Goal: Task Accomplishment & Management: Complete application form

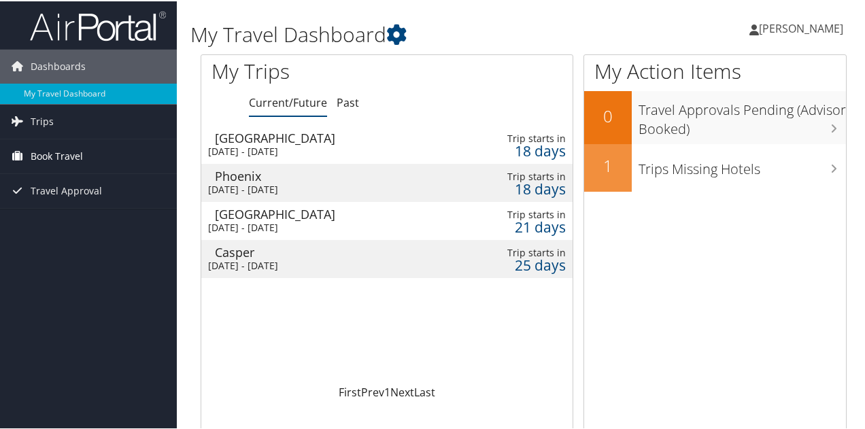
click at [84, 156] on link "Book Travel" at bounding box center [88, 155] width 177 height 34
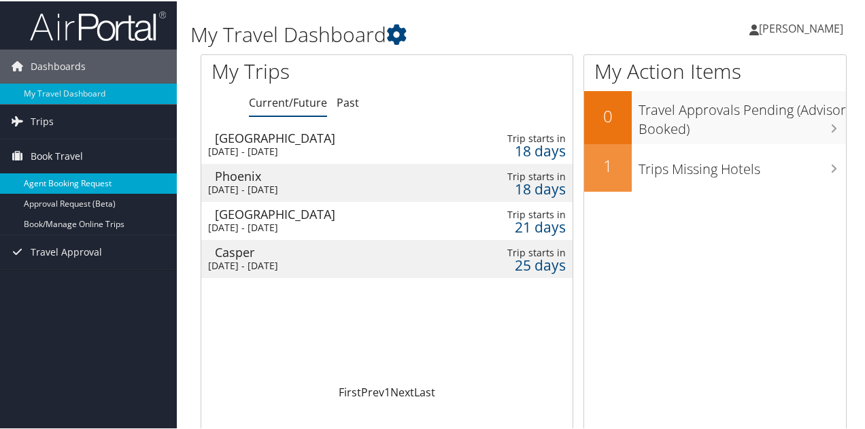
click at [95, 186] on link "Agent Booking Request" at bounding box center [88, 182] width 177 height 20
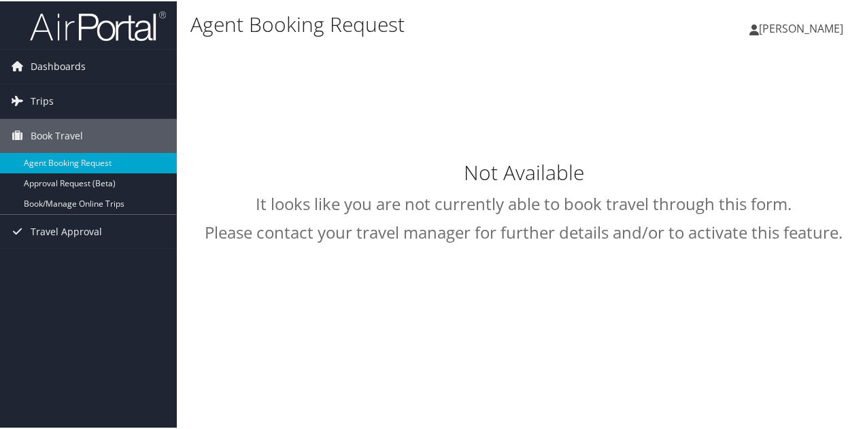
select select "[EMAIL_ADDRESS][DOMAIN_NAME]"
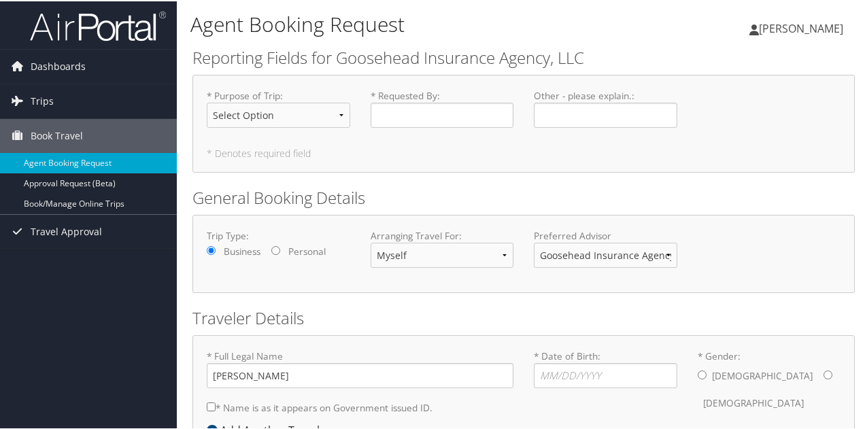
click at [272, 250] on input "Personal" at bounding box center [275, 249] width 9 height 9
radio input "true"
click at [235, 246] on label "Business" at bounding box center [242, 251] width 37 height 14
click at [216, 246] on input "Business" at bounding box center [211, 249] width 9 height 9
radio input "true"
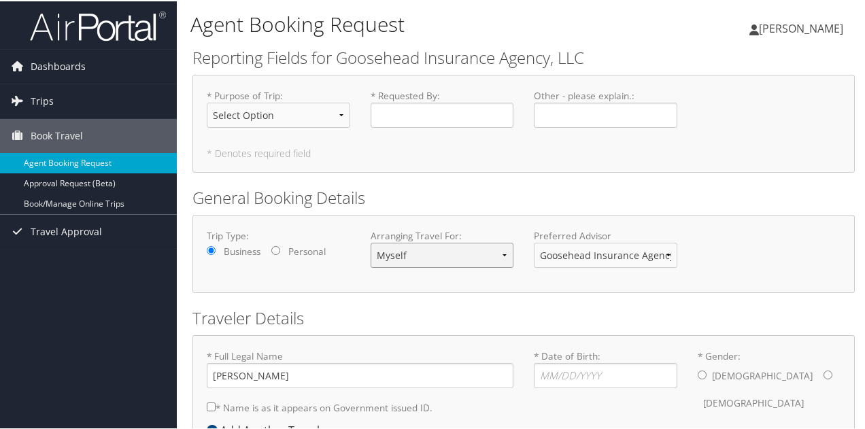
click at [397, 250] on select "Myself Another Traveler Guest Traveler" at bounding box center [443, 254] width 144 height 25
click at [664, 195] on h2 "General Booking Details" at bounding box center [524, 196] width 663 height 23
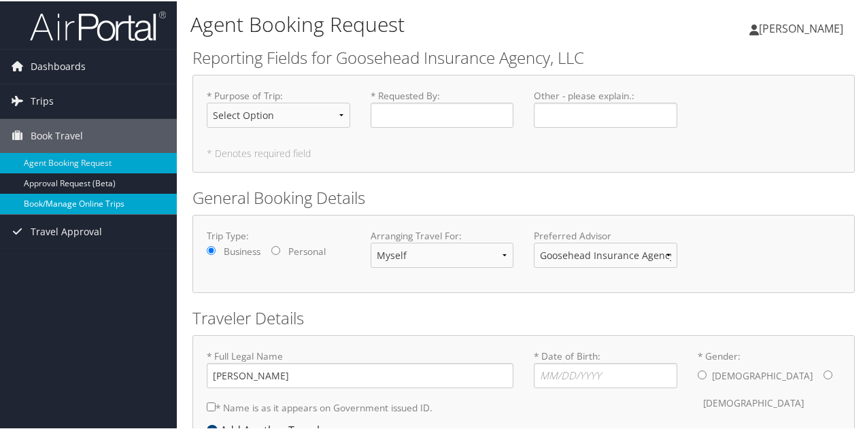
click at [68, 197] on link "Book/Manage Online Trips" at bounding box center [88, 203] width 177 height 20
click at [112, 195] on link "Book/Manage Online Trips" at bounding box center [88, 203] width 177 height 20
click at [99, 205] on link "Book/Manage Online Trips" at bounding box center [88, 203] width 177 height 20
